Goal: Information Seeking & Learning: Learn about a topic

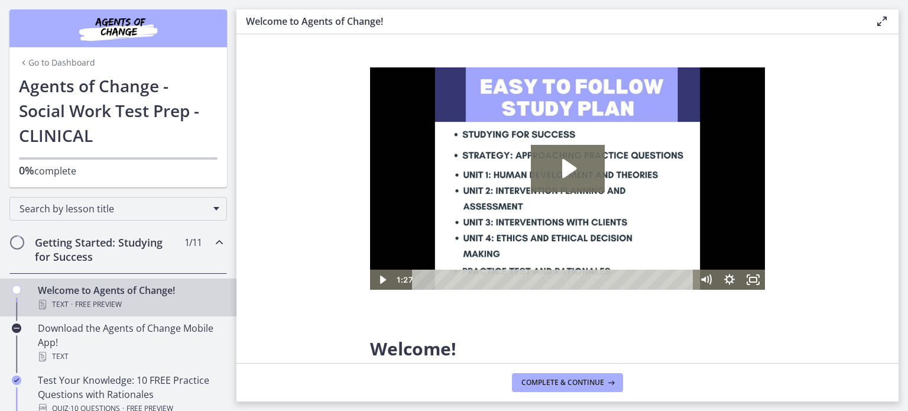
drag, startPoint x: 873, startPoint y: 82, endPoint x: 896, endPoint y: 252, distance: 171.7
click at [896, 252] on section "Welcome! We are grateful that you have placed your trust in Agents of Change to…" at bounding box center [567, 198] width 662 height 329
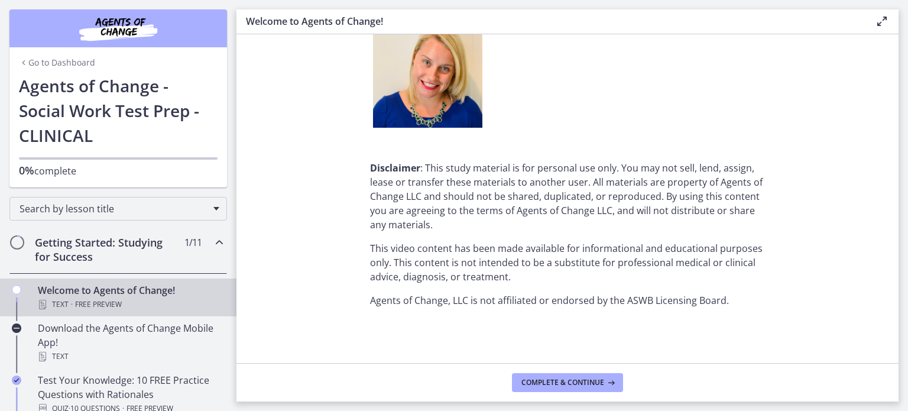
click at [878, 21] on icon at bounding box center [882, 21] width 14 height 14
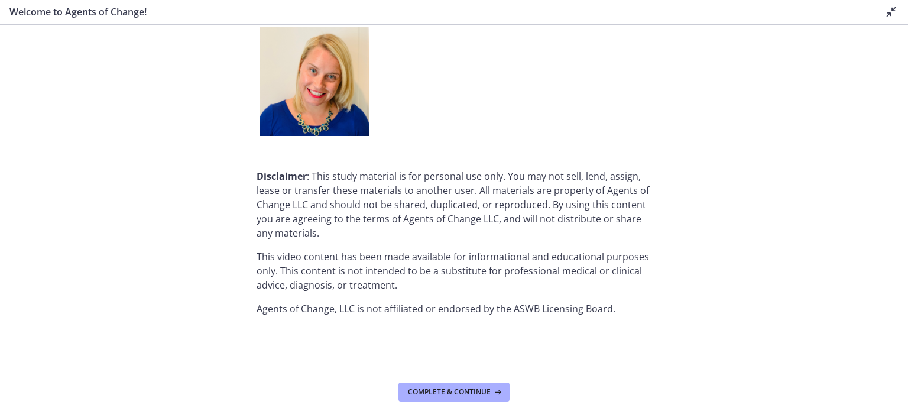
scroll to position [1494, 0]
click at [878, 21] on div "Welcome to Agents of Change! Disable fullscreen" at bounding box center [454, 12] width 908 height 25
click at [884, 14] on icon at bounding box center [891, 12] width 14 height 14
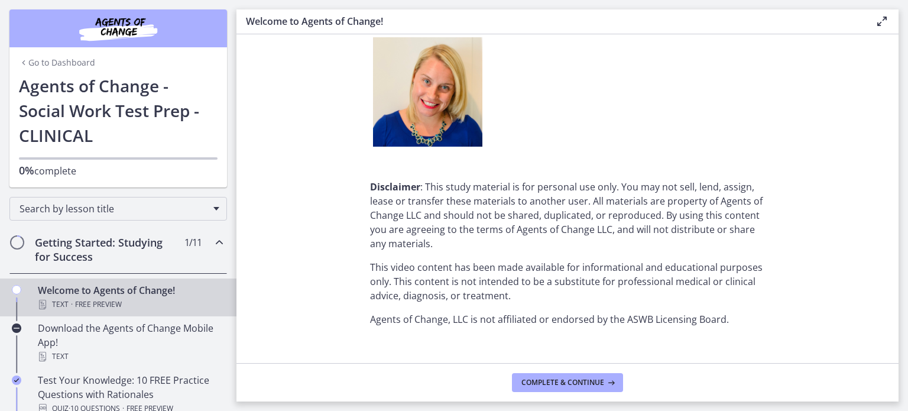
scroll to position [1513, 0]
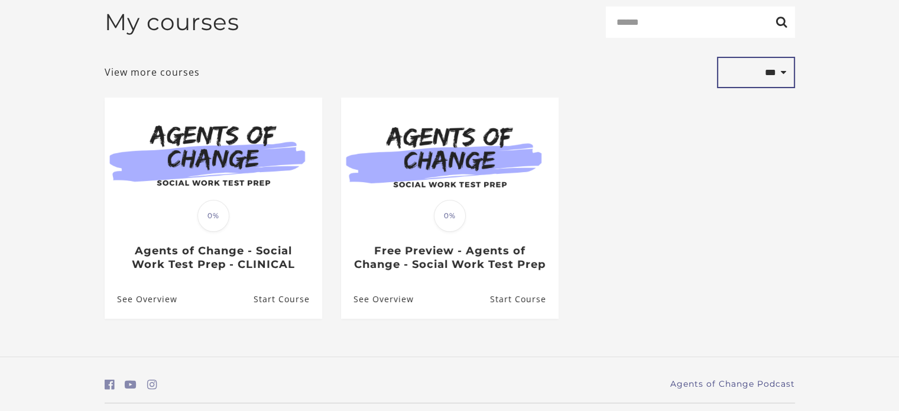
click at [777, 76] on select "**********" at bounding box center [756, 73] width 78 height 32
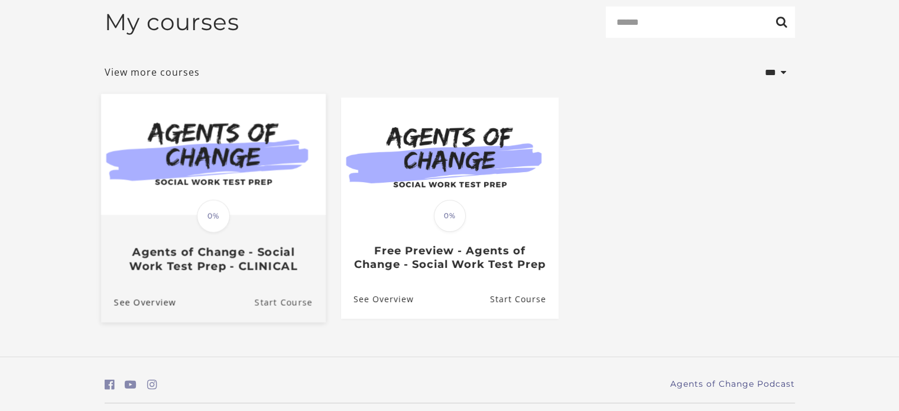
click at [269, 321] on link "Start Course" at bounding box center [289, 302] width 71 height 40
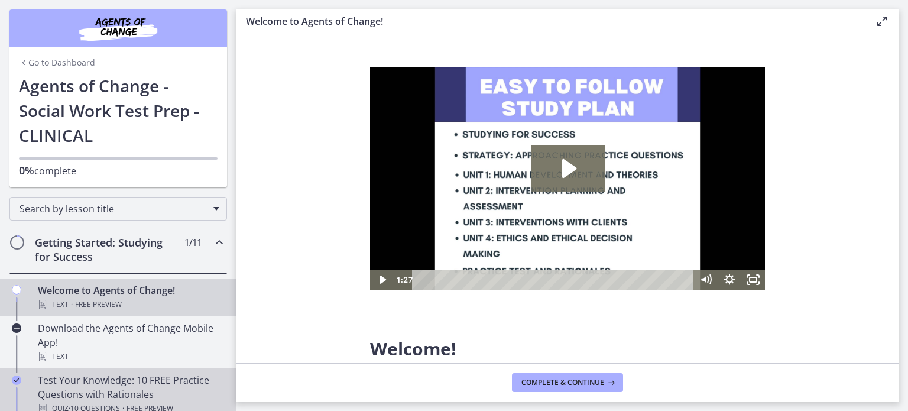
click at [84, 385] on div "Test Your Knowledge: 10 FREE Practice Questions with Rationales Quiz · 10 Quest…" at bounding box center [130, 394] width 184 height 43
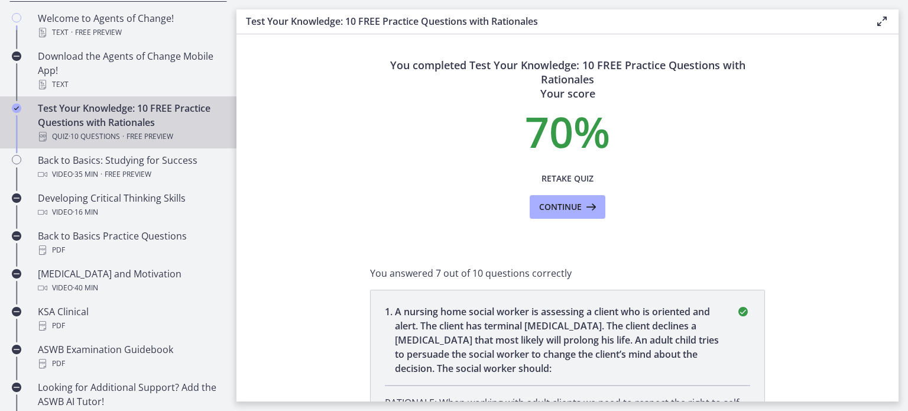
scroll to position [281, 0]
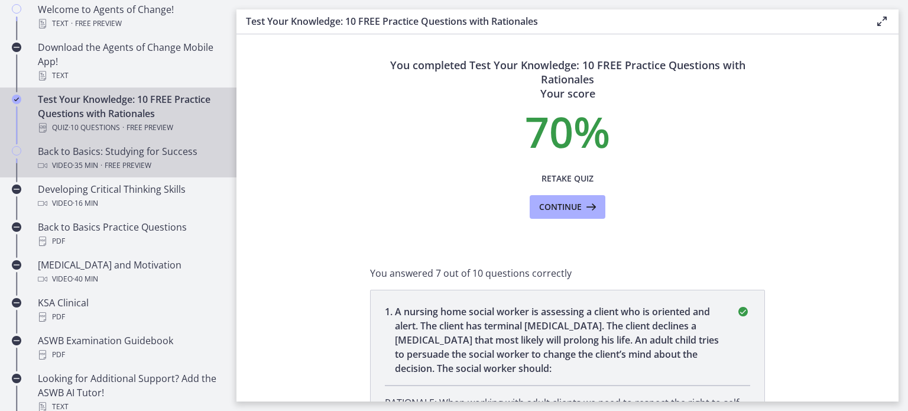
click at [102, 161] on div "Video · 35 min · Free preview" at bounding box center [130, 165] width 184 height 14
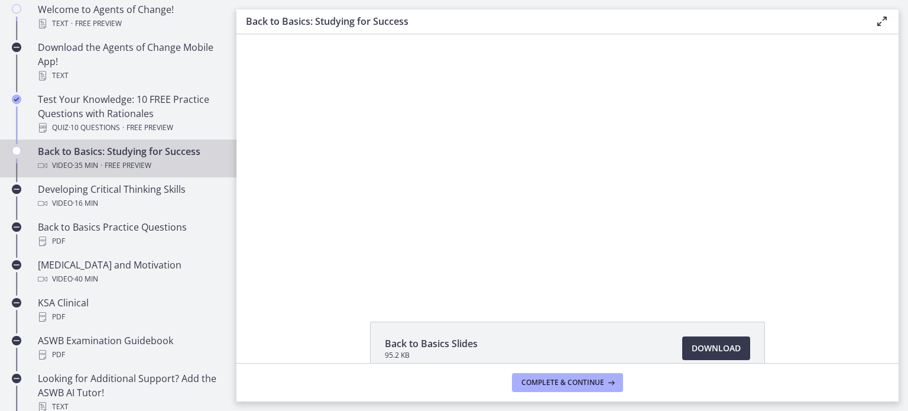
click at [280, 233] on div "Click for sound @keyframes VOLUME_SMALL_WAVE_FLASH { 0% { opacity: 0; } 33% { o…" at bounding box center [567, 164] width 662 height 260
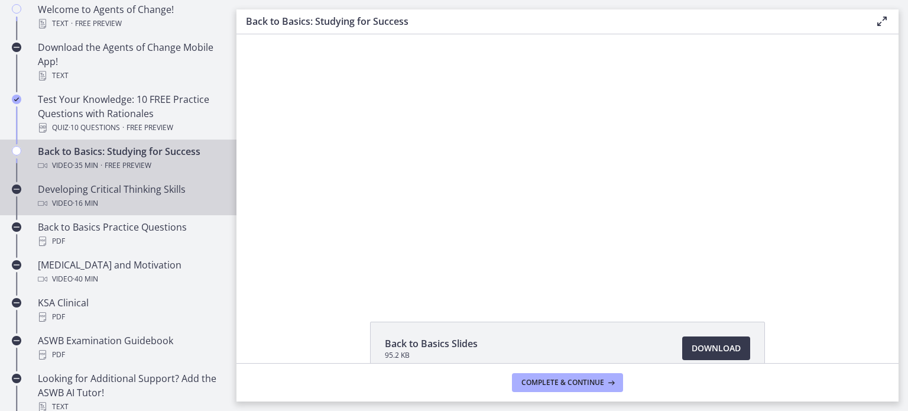
click at [152, 198] on div "Video · 16 min" at bounding box center [130, 203] width 184 height 14
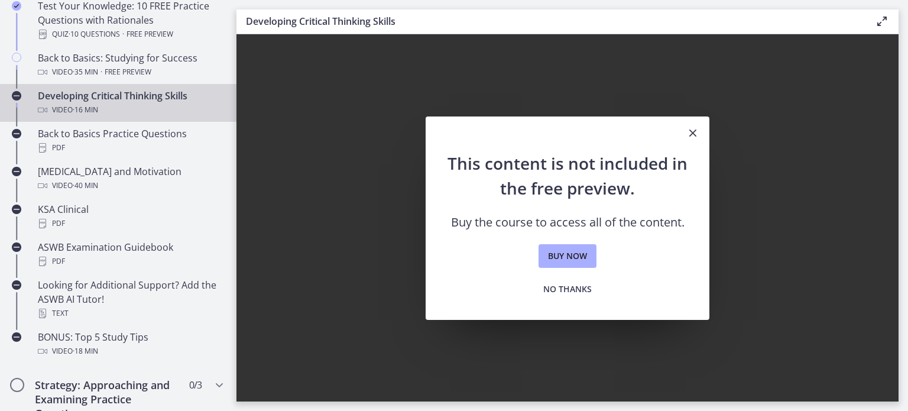
scroll to position [422, 0]
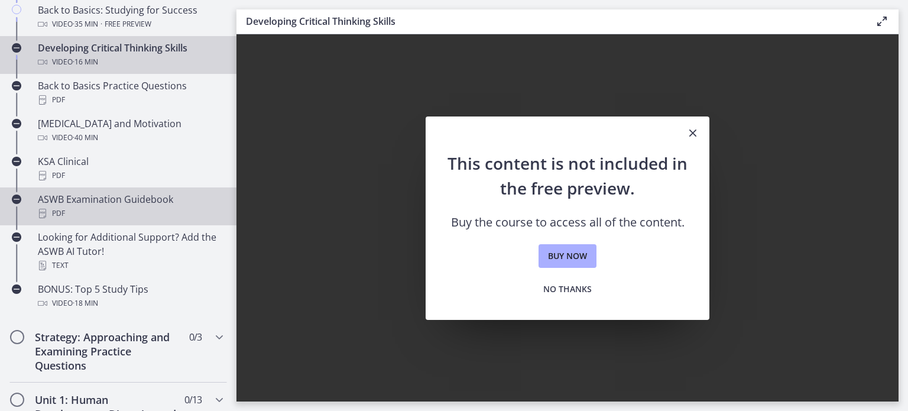
click at [92, 188] on link "ASWB Examination Guidebook PDF" at bounding box center [118, 206] width 236 height 38
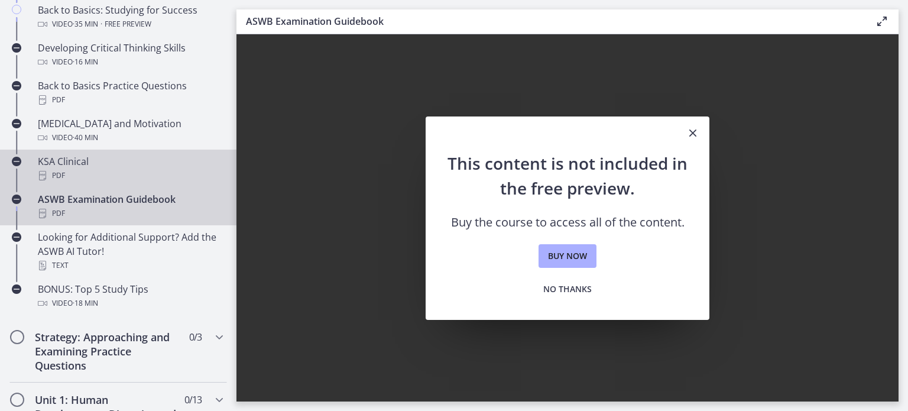
click at [92, 163] on div "KSA Clinical PDF" at bounding box center [130, 168] width 184 height 28
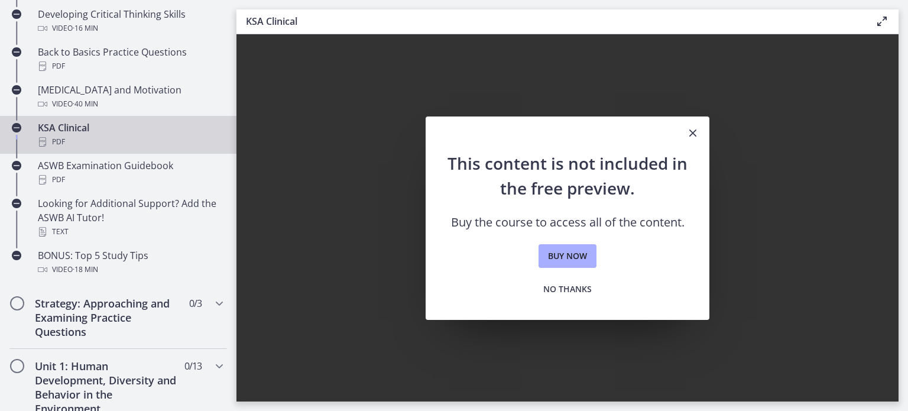
scroll to position [450, 0]
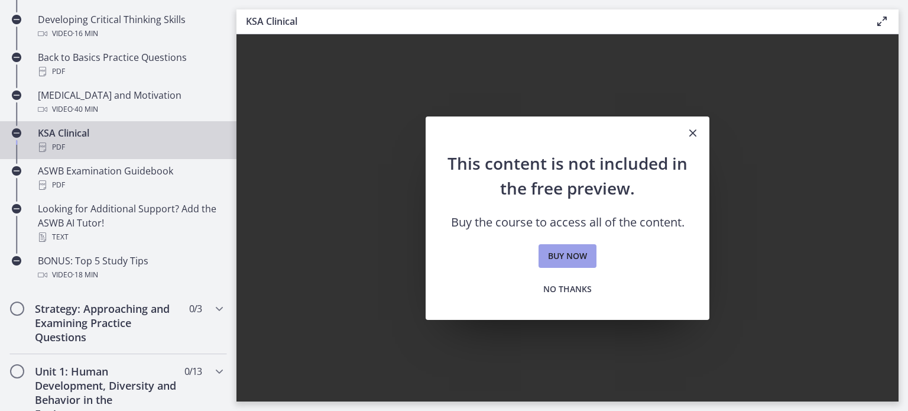
click at [564, 259] on span "Buy now" at bounding box center [567, 256] width 39 height 14
